Goal: Find specific page/section: Find specific page/section

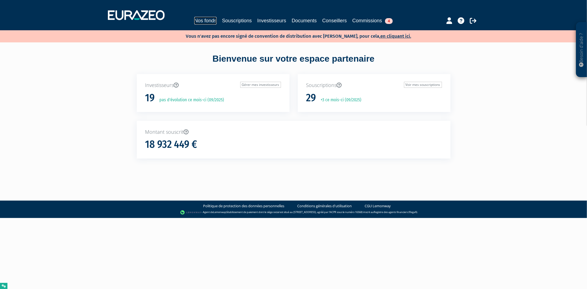
click at [209, 23] on link "Nos fonds" at bounding box center [205, 21] width 22 height 8
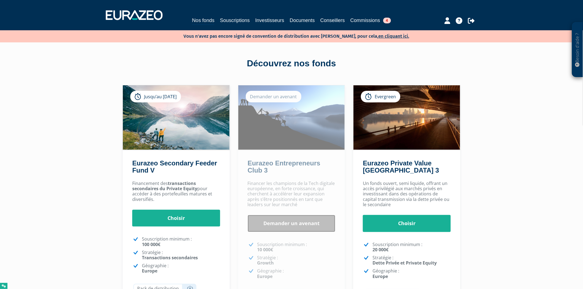
click at [305, 231] on link "Demander un avenant" at bounding box center [292, 223] width 88 height 17
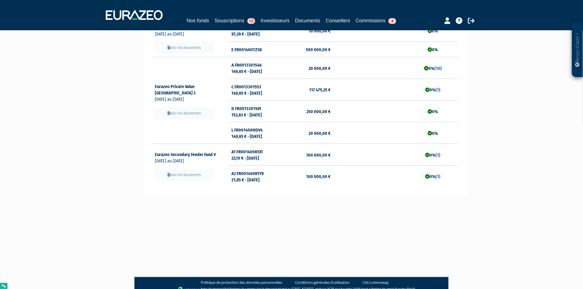
scroll to position [117, 0]
